Goal: Task Accomplishment & Management: Manage account settings

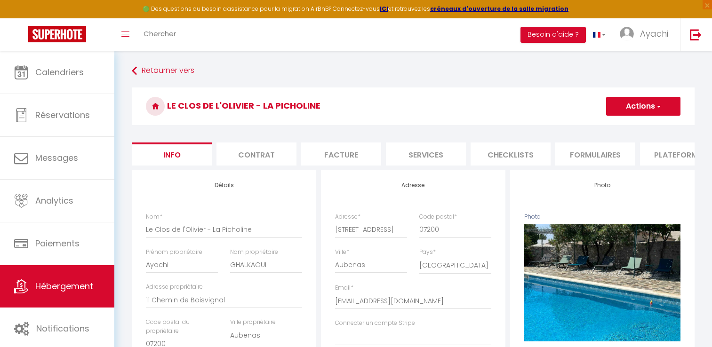
select select "houses"
select select "villa"
select select "8"
select select "2"
select select "3"
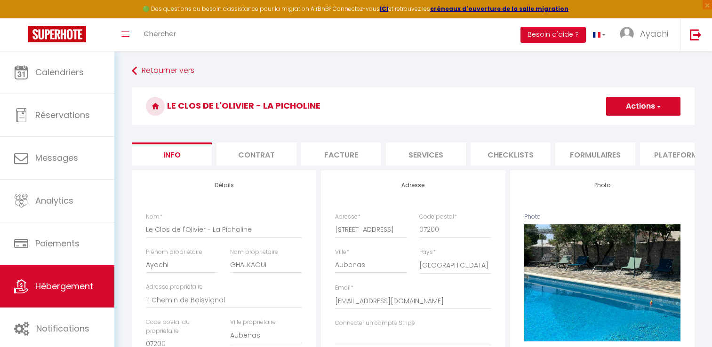
select select "1"
select select "16:00"
select select "21:00"
select select "10:00"
select select "30"
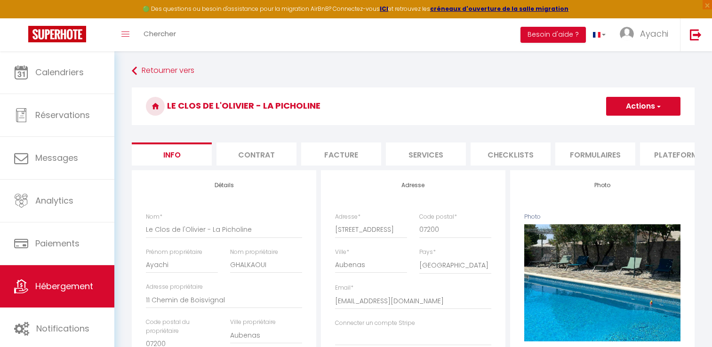
select select "120"
select select "28"
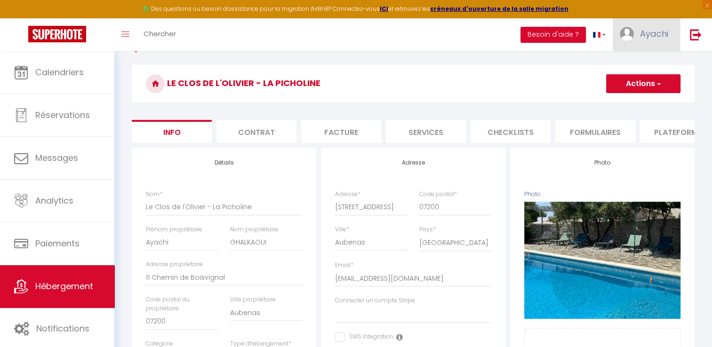
click at [631, 30] on img at bounding box center [627, 34] width 14 height 14
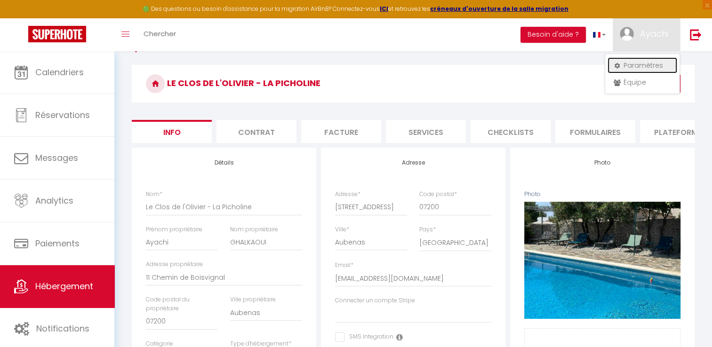
click at [647, 67] on link "Paramètres" at bounding box center [642, 65] width 70 height 16
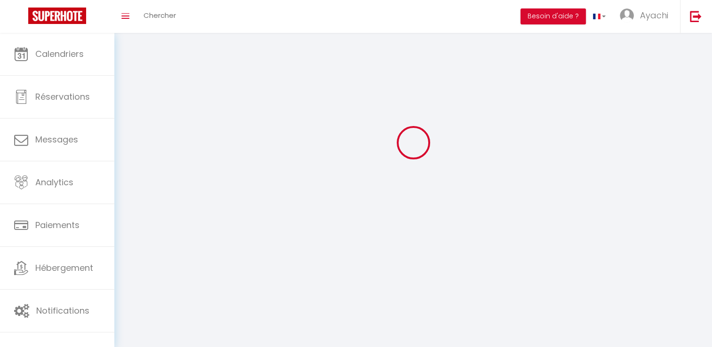
type input "Ayachi"
type input "GHALKAOUI"
type input "0788400524"
type input "11-13 chemin de [GEOGRAPHIC_DATA]"
type input "07200"
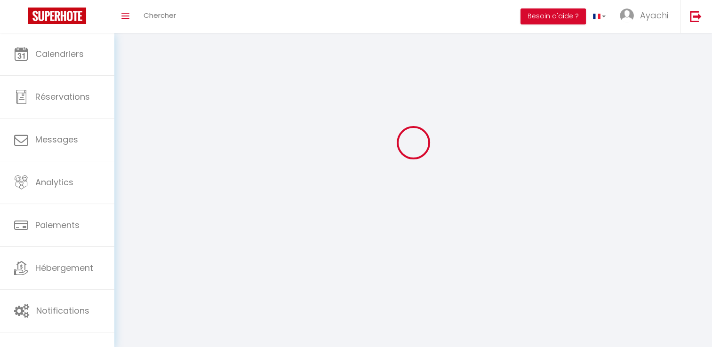
type input "Aubenas"
type input "M0OEfifIaqVQfUc2y9V7tPDFD"
type input "0JtlbuJ6rsXqbSwAM0YeUtFma"
select select "28"
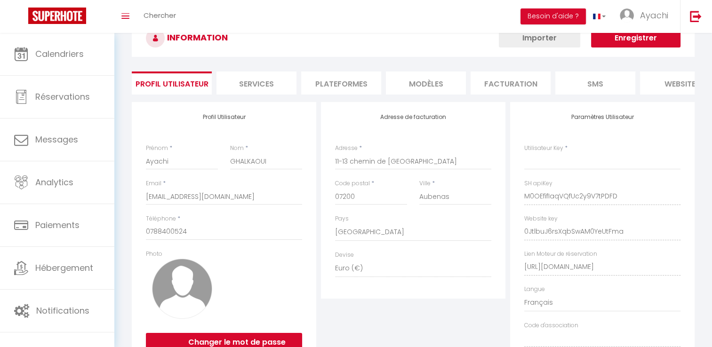
type input "M0OEfifIaqVQfUc2y9V7tPDFD"
type input "0JtlbuJ6rsXqbSwAM0YeUtFma"
type input "[URL][DOMAIN_NAME]"
select select "fr"
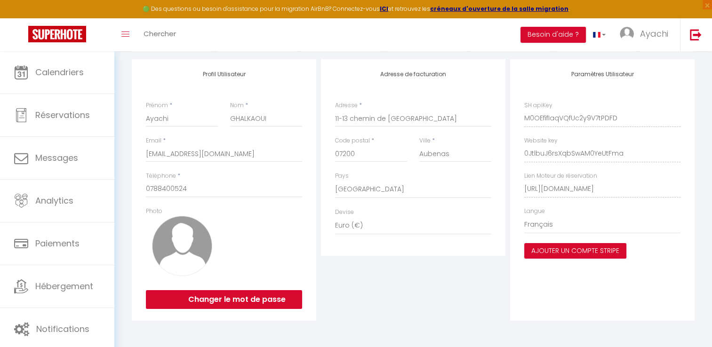
scroll to position [0, 113]
click at [711, 197] on html "🟢 Des questions ou besoin d'assistance pour la migration AirBnB? Connectez-vous…" at bounding box center [356, 79] width 712 height 347
